Goal: Browse casually: Explore the website without a specific task or goal

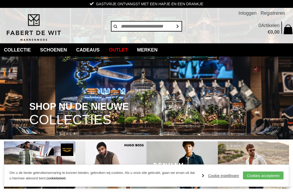
click at [155, 51] on link "Merken" at bounding box center [147, 49] width 28 height 13
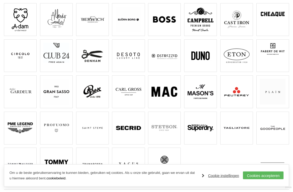
scroll to position [76, 0]
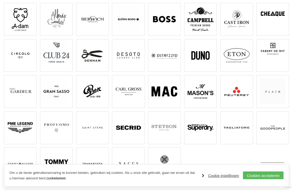
click at [129, 91] on img at bounding box center [128, 92] width 26 height 26
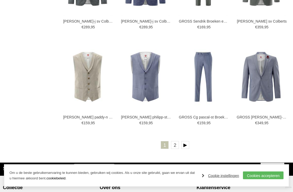
scroll to position [855, 0]
click at [175, 146] on link "2" at bounding box center [175, 145] width 8 height 8
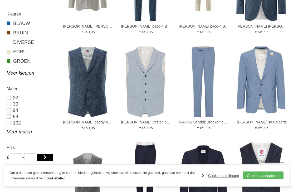
scroll to position [171, 0]
click at [0, 0] on img at bounding box center [0, 0] width 0 height 0
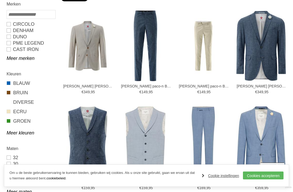
scroll to position [121, 0]
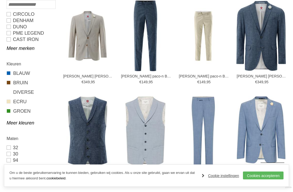
click at [0, 0] on img at bounding box center [0, 0] width 0 height 0
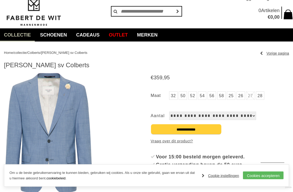
scroll to position [4, 0]
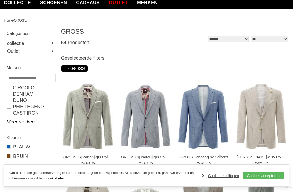
scroll to position [47, 0]
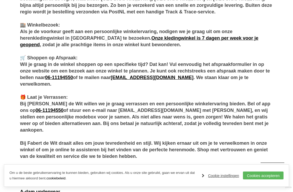
scroll to position [268, 0]
